Goal: Transaction & Acquisition: Purchase product/service

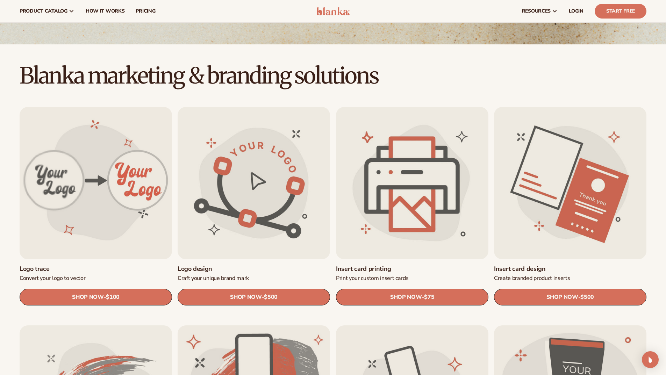
scroll to position [139, 0]
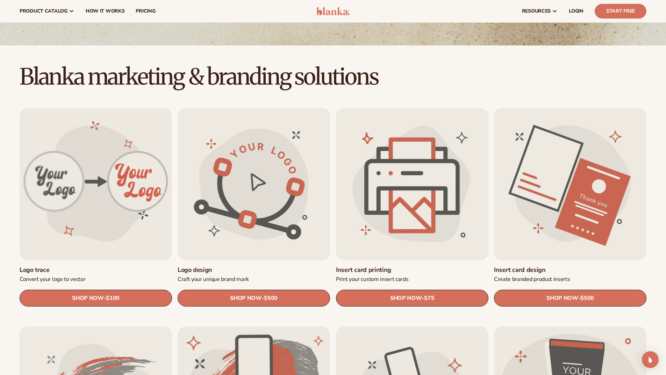
click at [549, 266] on link "Insert card design" at bounding box center [570, 270] width 152 height 8
